Goal: Task Accomplishment & Management: Manage account settings

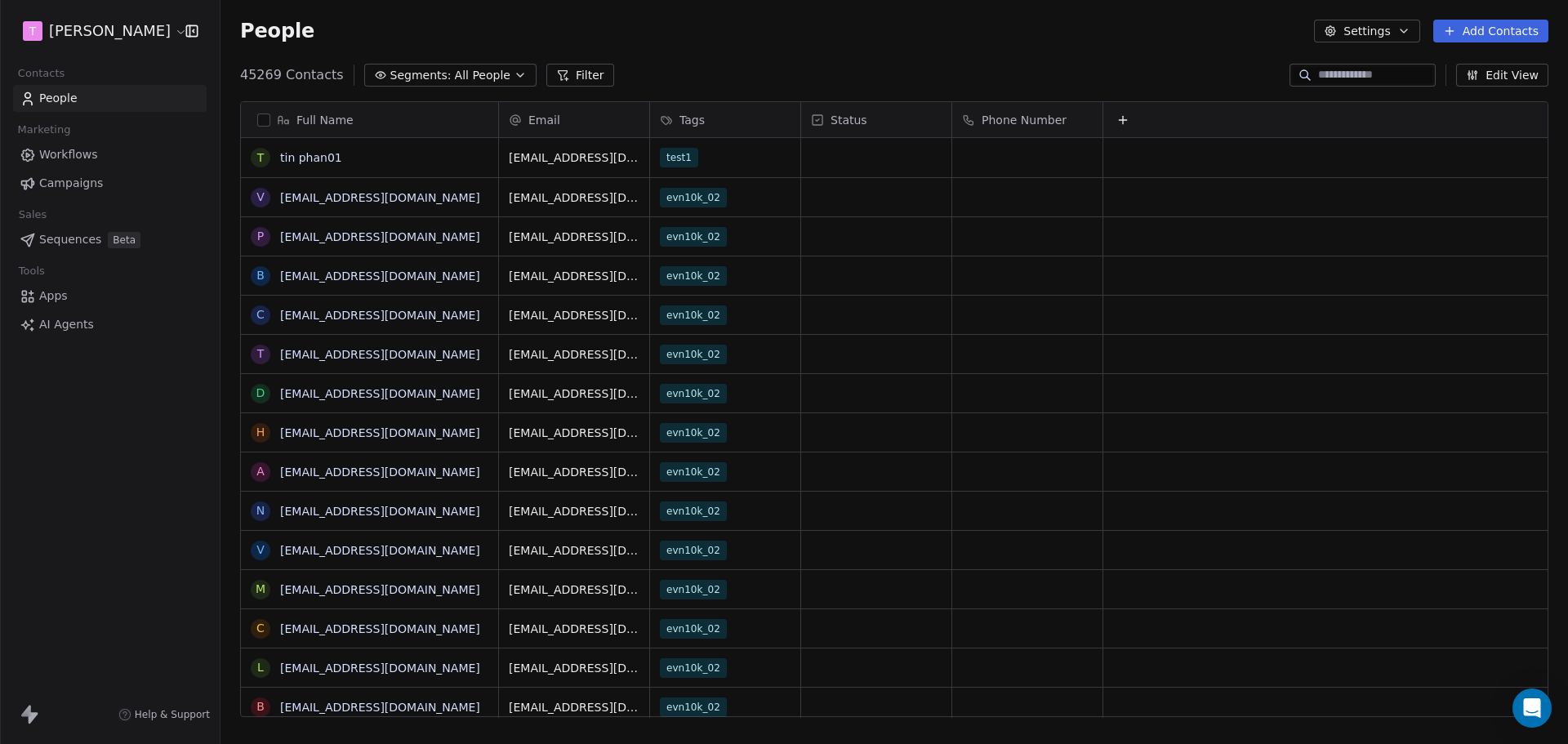
scroll to position [642, 1335]
click at [97, 25] on html "[PERSON_NAME] Contacts People Marketing Workflows Campaigns Sales Sequences Bet…" at bounding box center [784, 372] width 1568 height 744
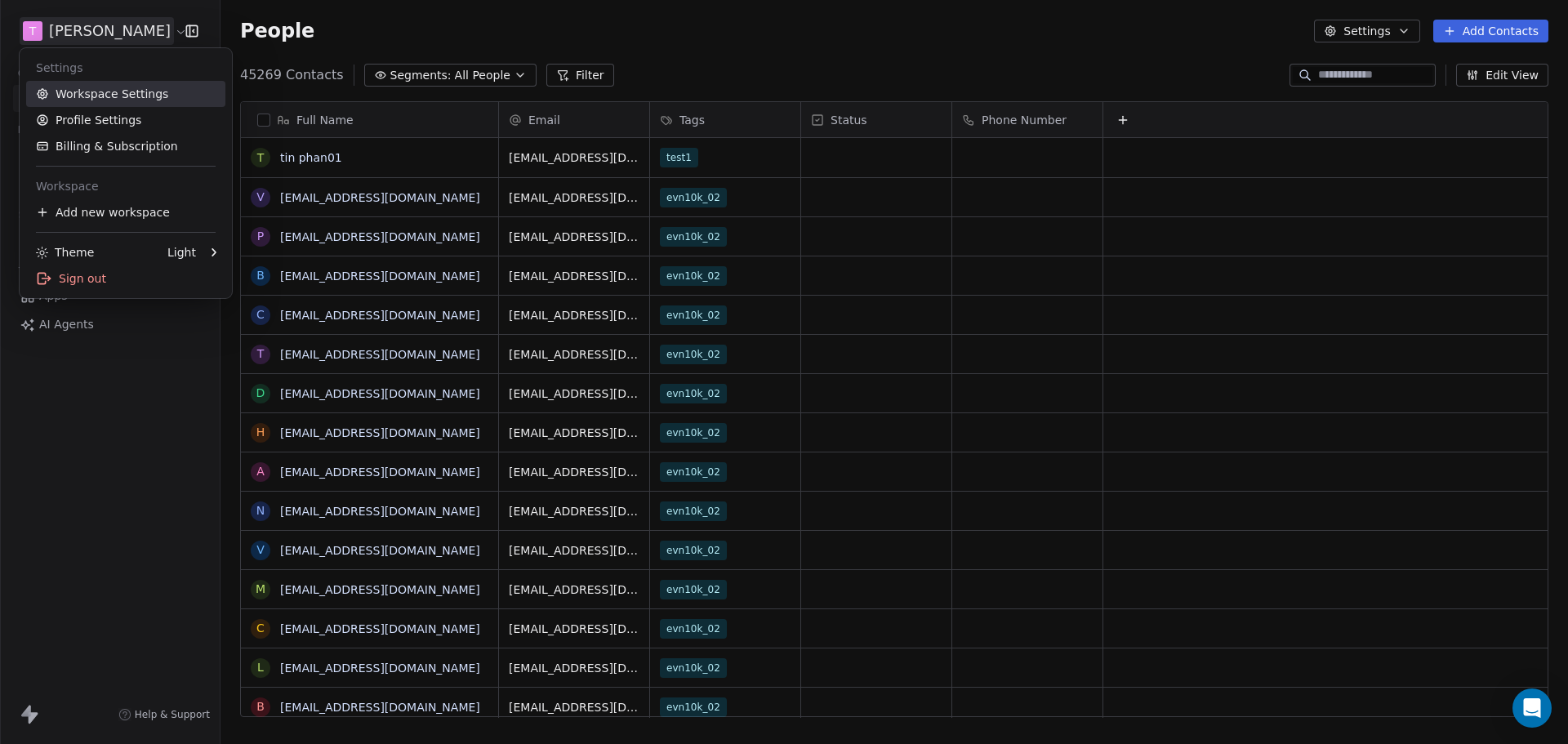
click at [91, 86] on link "Workspace Settings" at bounding box center [125, 94] width 199 height 26
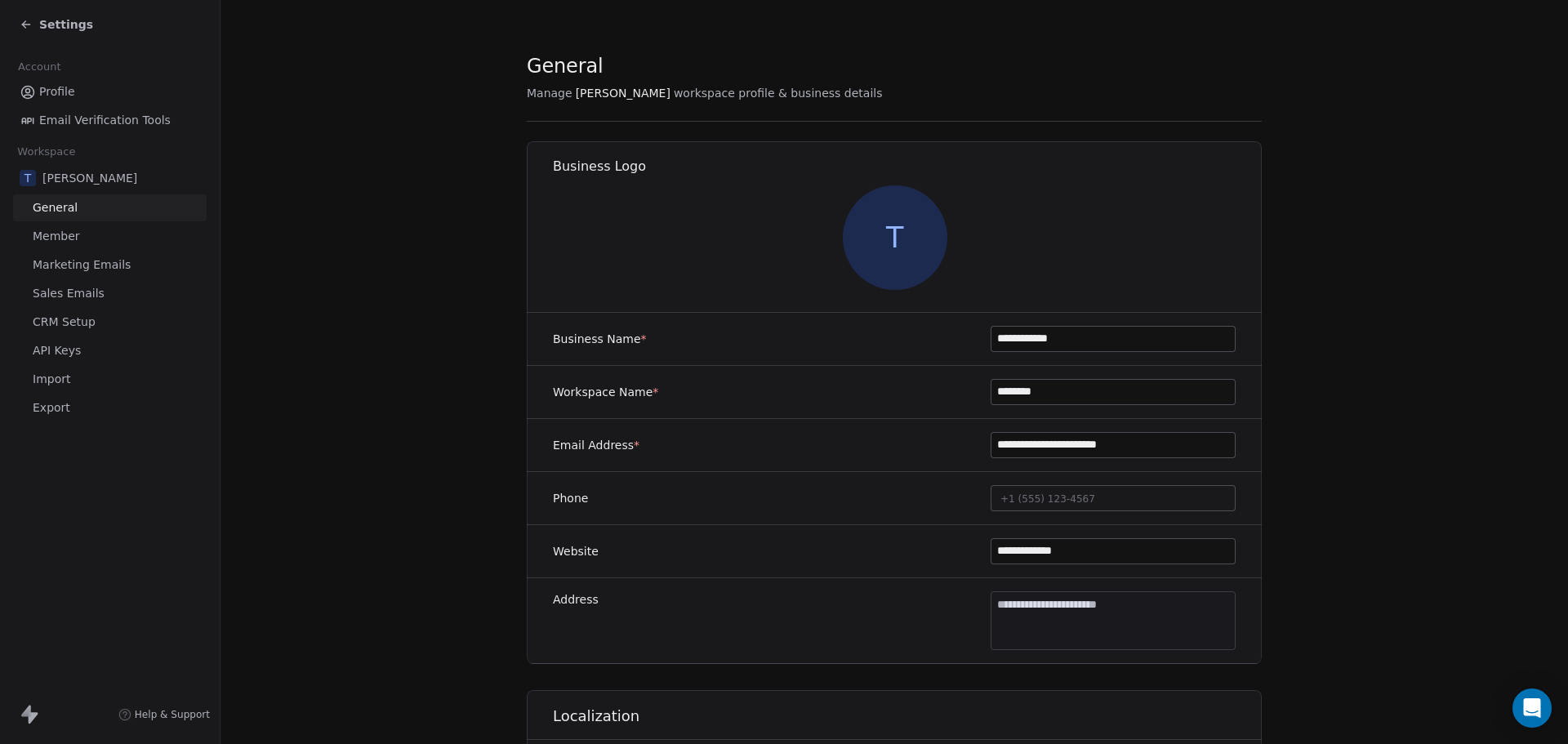
click at [68, 298] on span "Sales Emails" at bounding box center [69, 293] width 72 height 17
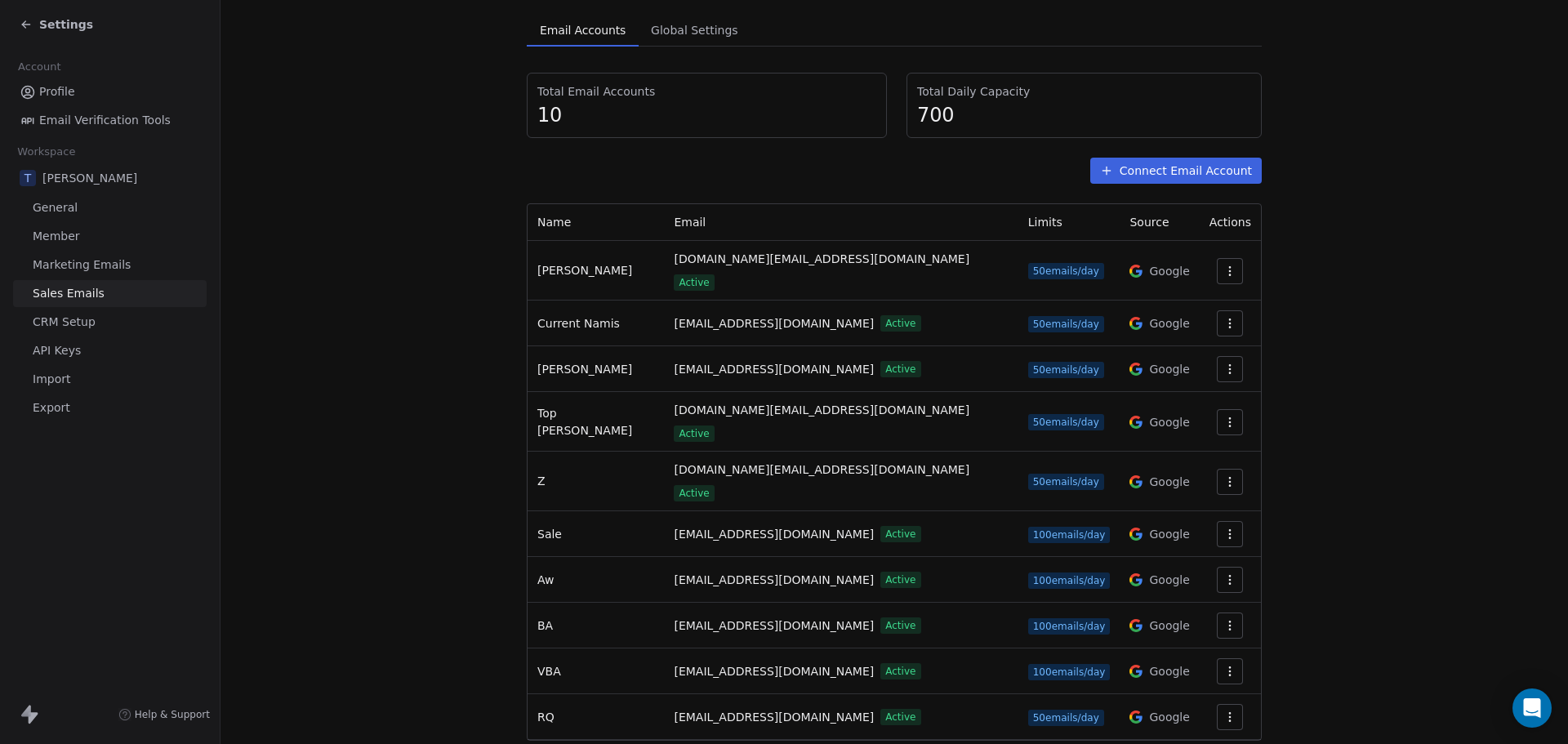
scroll to position [126, 0]
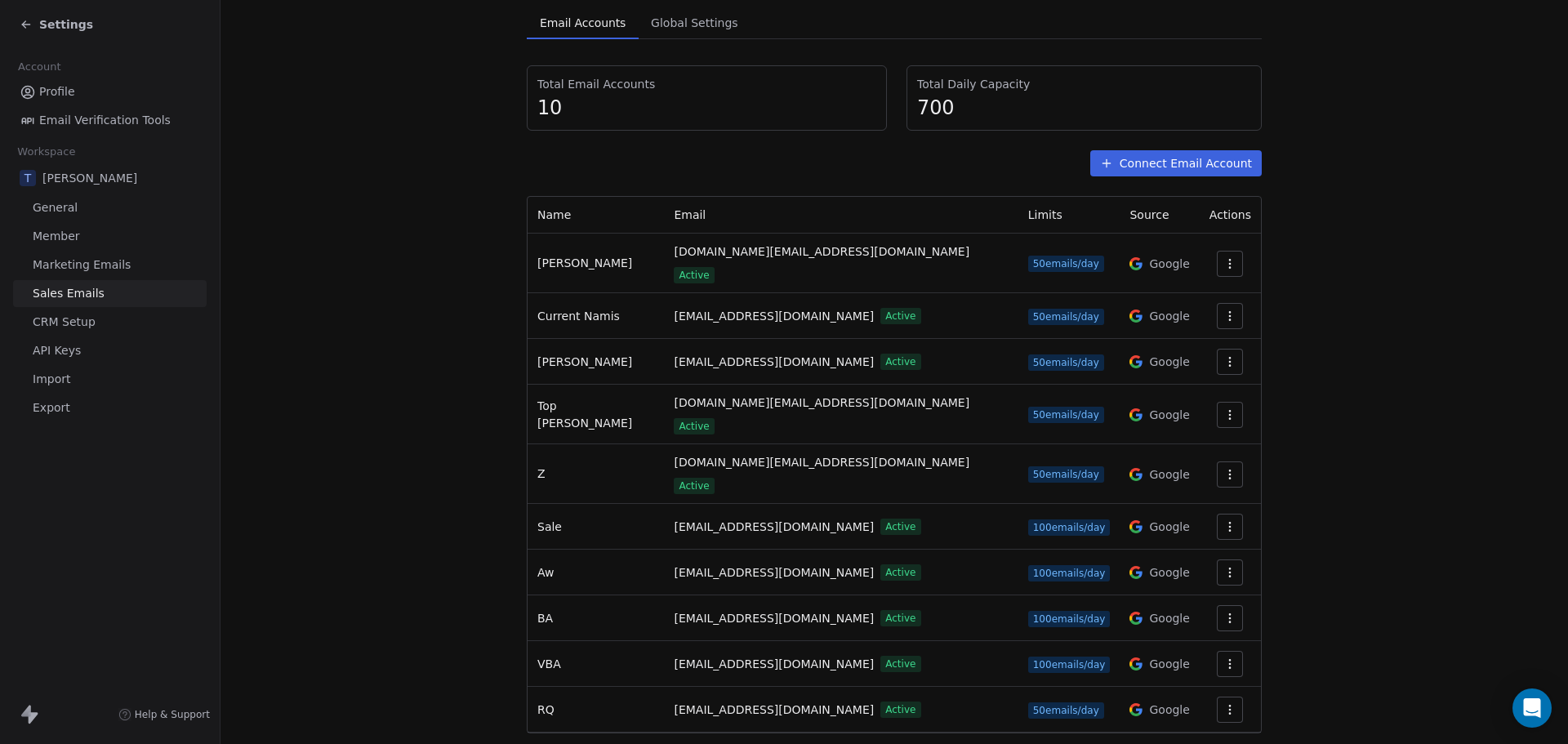
click at [1221, 605] on button "button" at bounding box center [1230, 618] width 26 height 26
click at [1178, 618] on span "Settings" at bounding box center [1195, 614] width 47 height 17
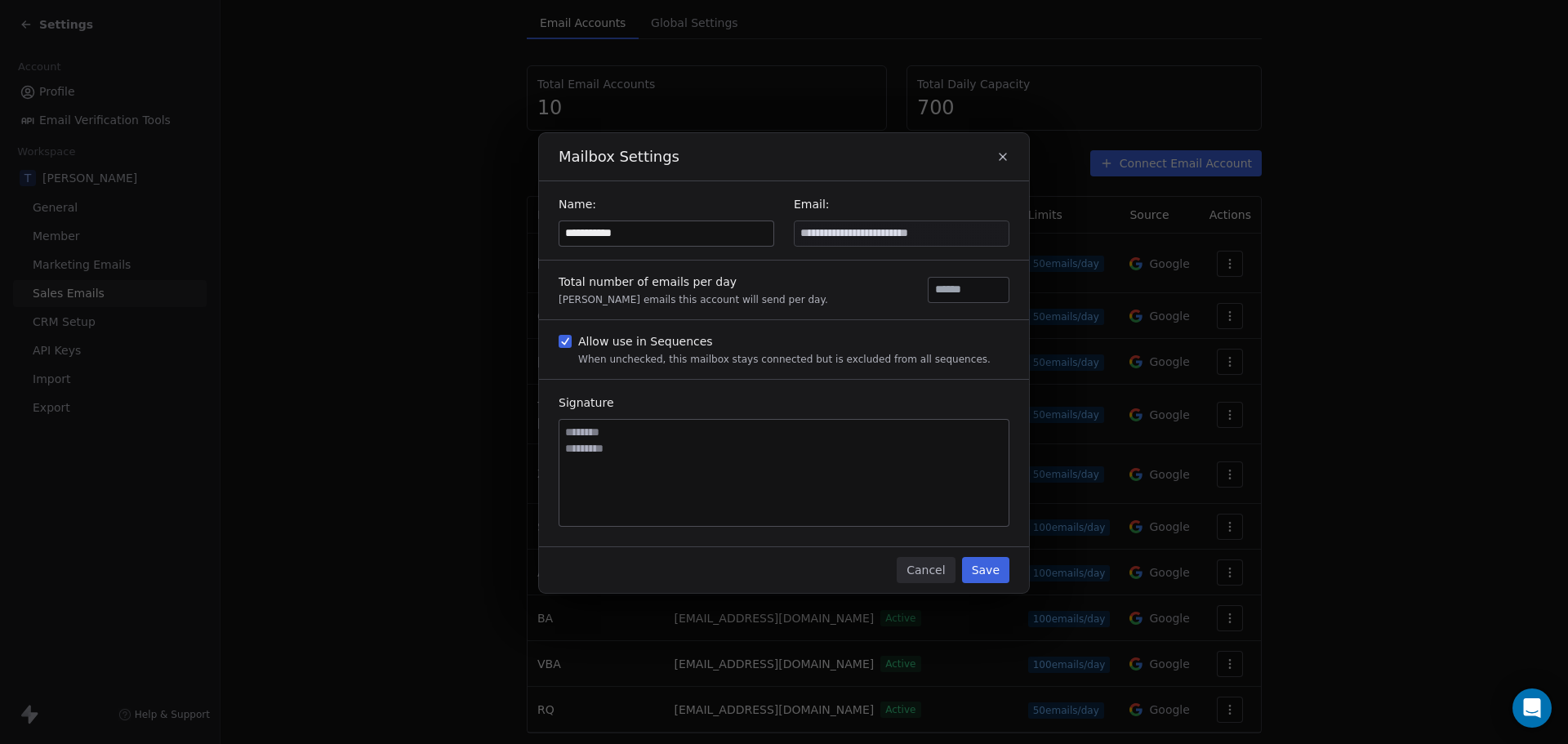
click at [979, 567] on button "Save" at bounding box center [986, 570] width 48 height 26
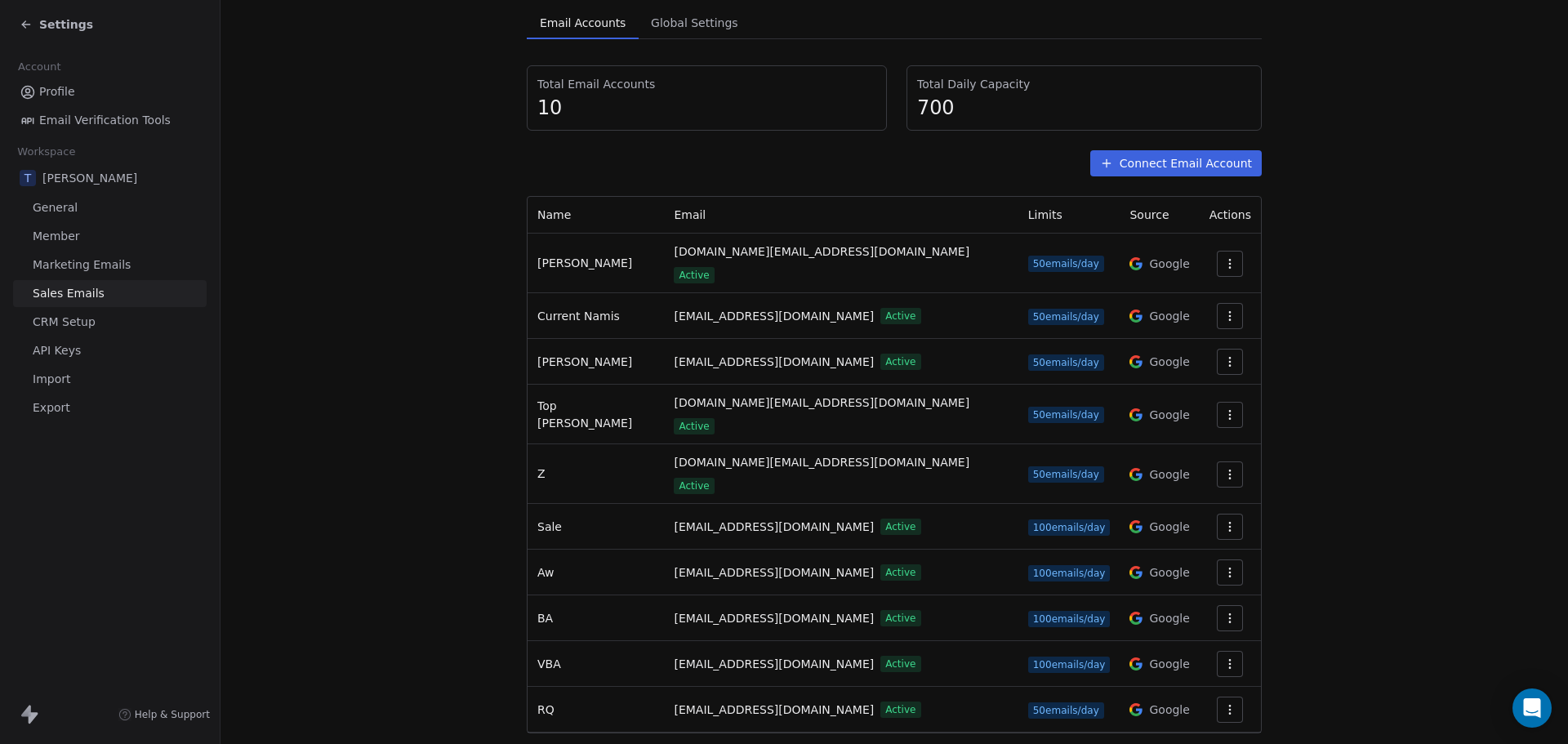
click at [372, 653] on section "Sales Emails Manage email accounts and its settings Email Accounts Email Accoun…" at bounding box center [894, 329] width 1347 height 911
